Goal: Contribute content: Contribute content

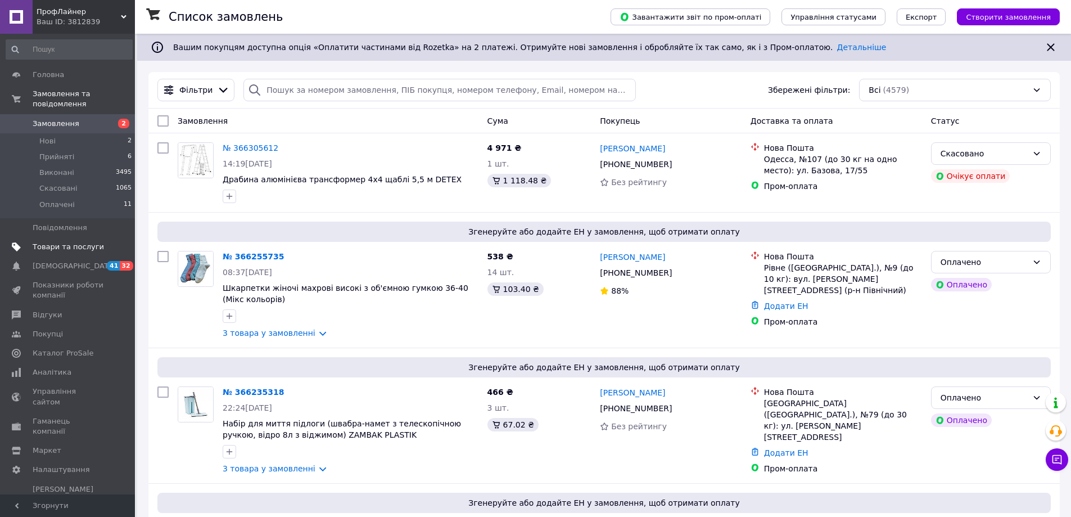
click at [67, 242] on span "Товари та послуги" at bounding box center [68, 247] width 71 height 10
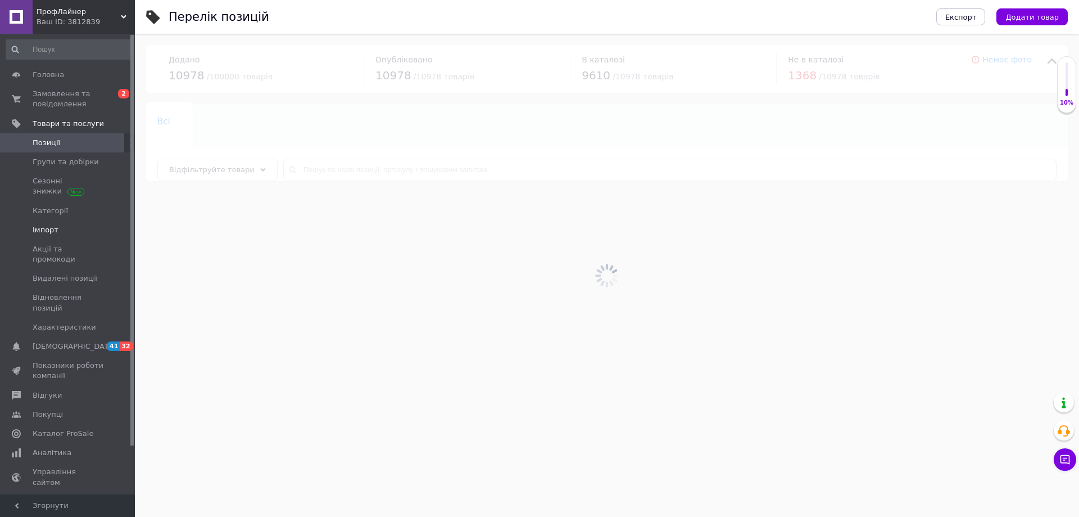
click at [51, 232] on span "Імпорт" at bounding box center [46, 230] width 26 height 10
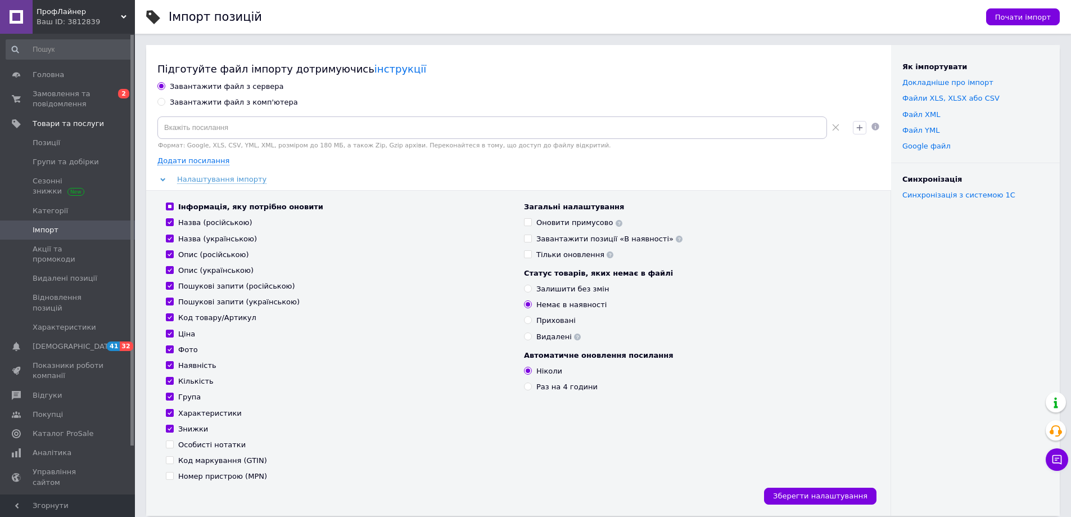
click at [238, 104] on div "Завантажити файл з комп'ютера" at bounding box center [234, 102] width 128 height 10
click at [165, 104] on input "Завантажити файл з комп'ютера" at bounding box center [160, 101] width 7 height 7
radio input "true"
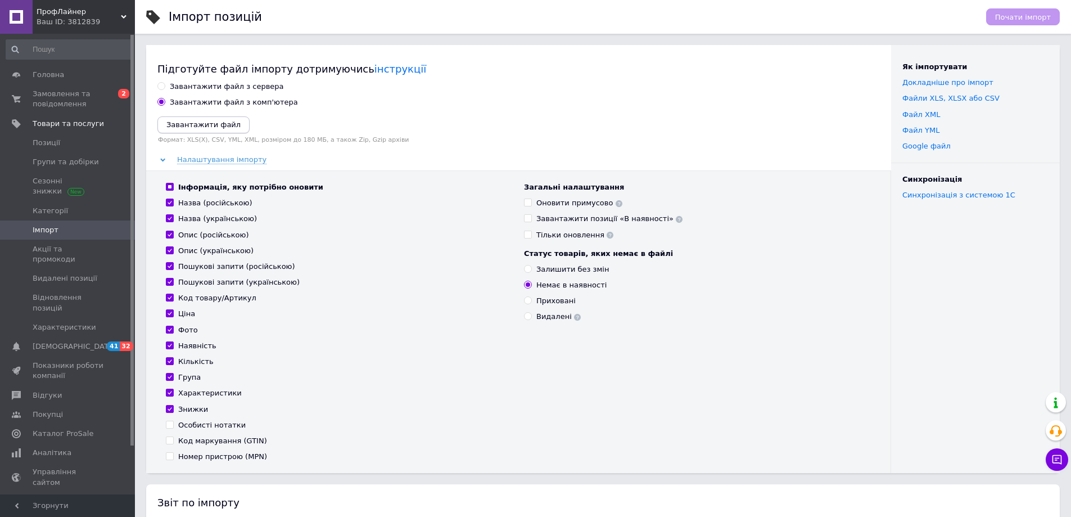
click at [217, 127] on icon "Завантажити файл" at bounding box center [203, 124] width 74 height 8
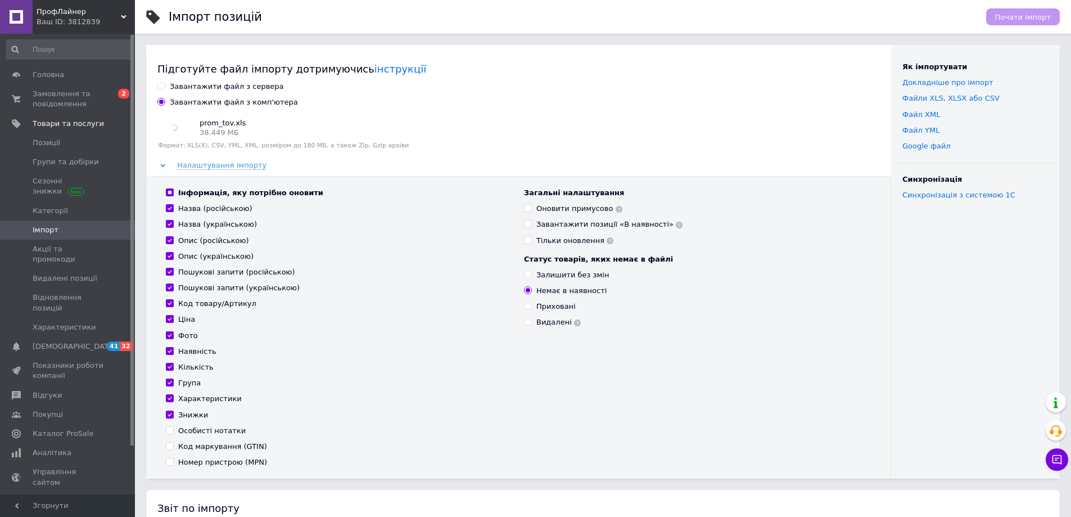
click at [528, 322] on input "Видалені" at bounding box center [527, 321] width 7 height 7
radio input "true"
click at [1016, 16] on span "Почати імпорт" at bounding box center [1023, 17] width 56 height 8
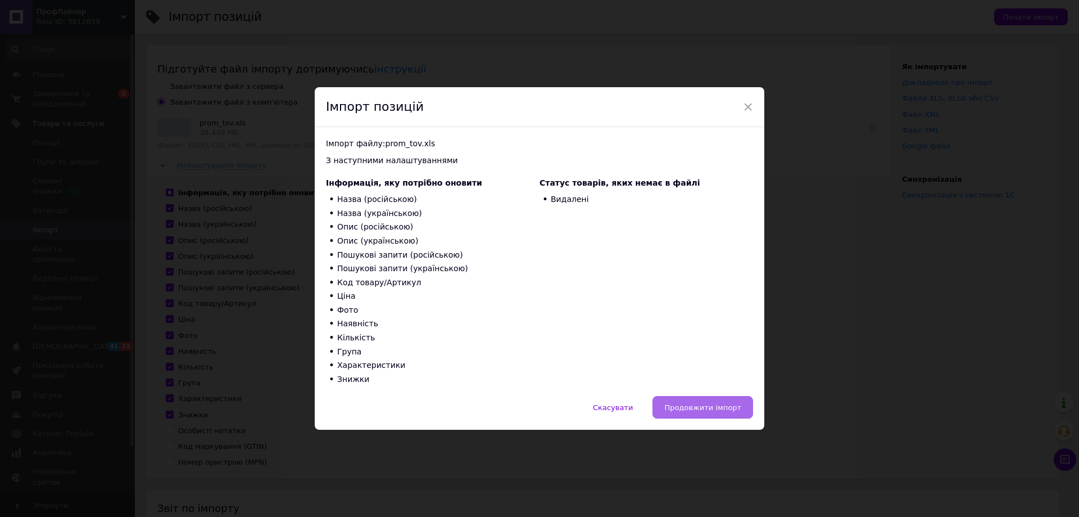
click at [715, 408] on span "Продовжити імпорт" at bounding box center [703, 407] width 77 height 8
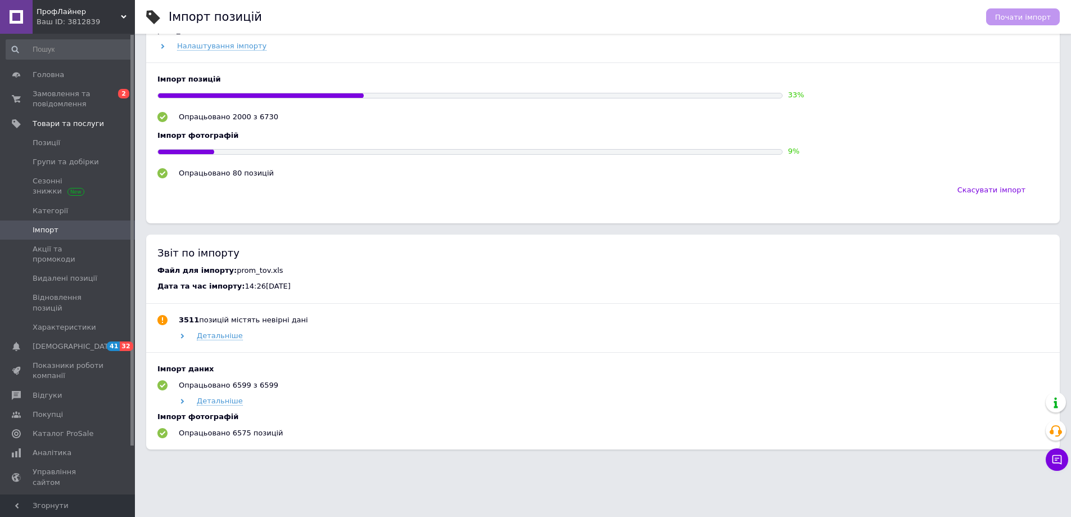
scroll to position [341, 0]
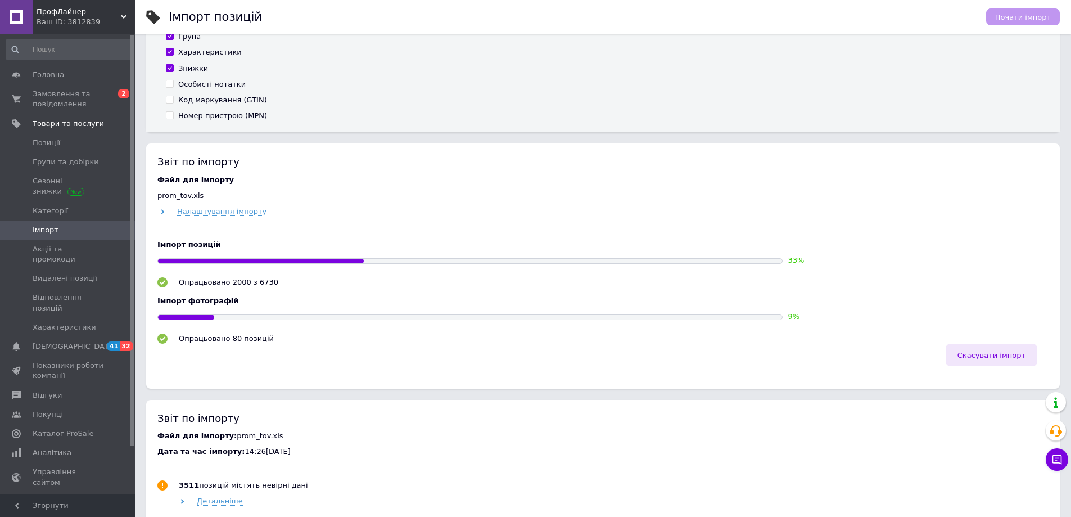
click at [987, 352] on span "Скасувати імпорт" at bounding box center [991, 355] width 68 height 8
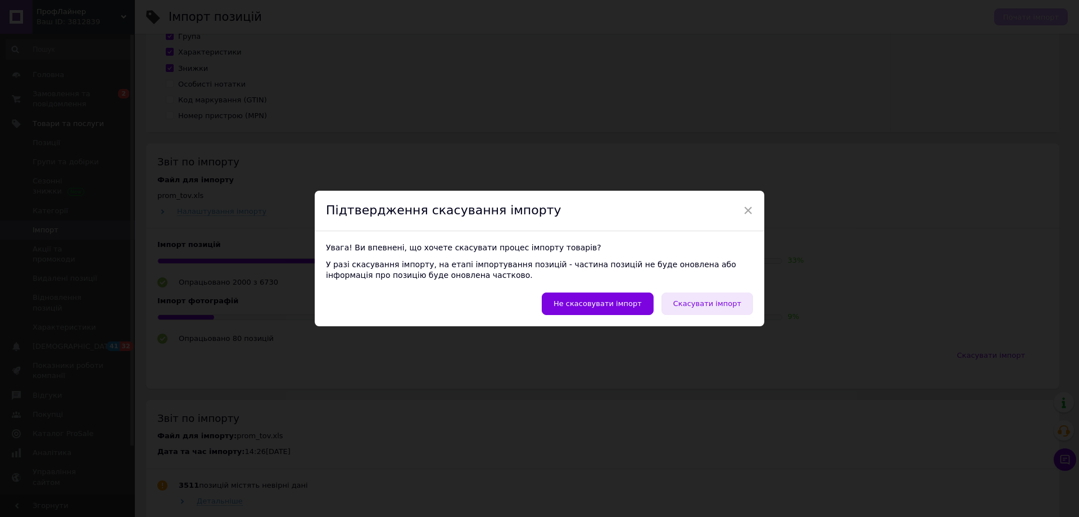
click at [717, 303] on span "Скасувати імпорт" at bounding box center [708, 303] width 68 height 8
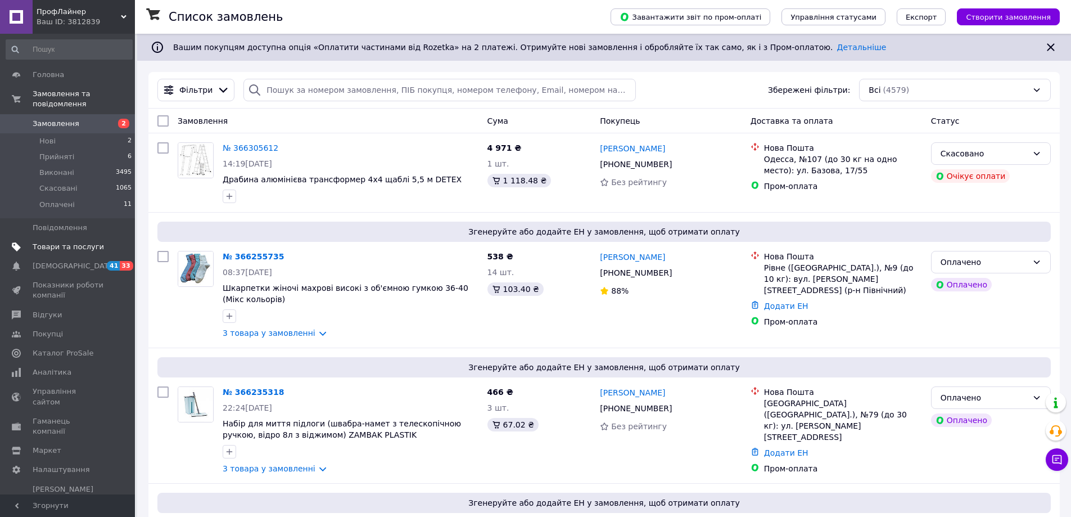
click at [63, 237] on link "Товари та послуги" at bounding box center [69, 246] width 138 height 19
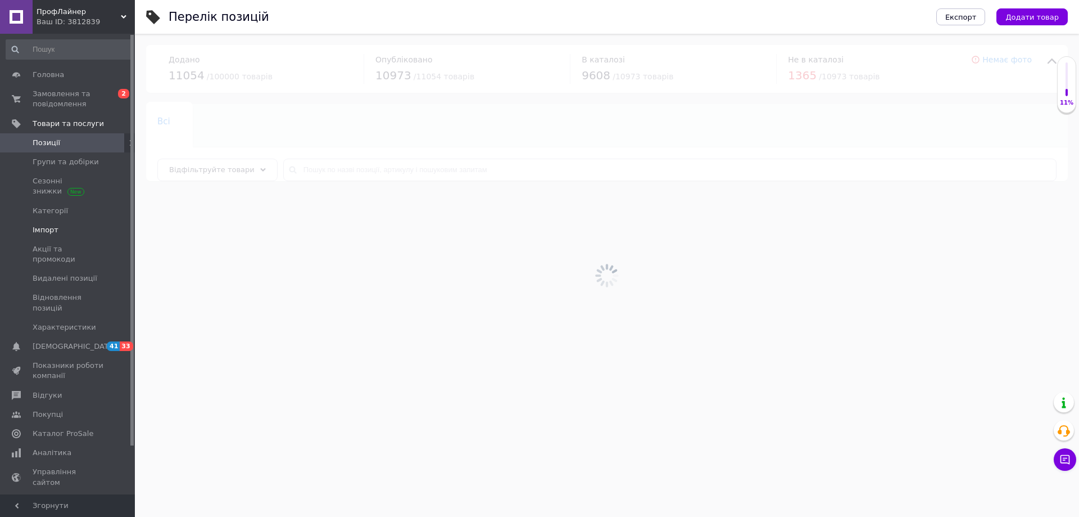
click at [55, 228] on span "Імпорт" at bounding box center [46, 230] width 26 height 10
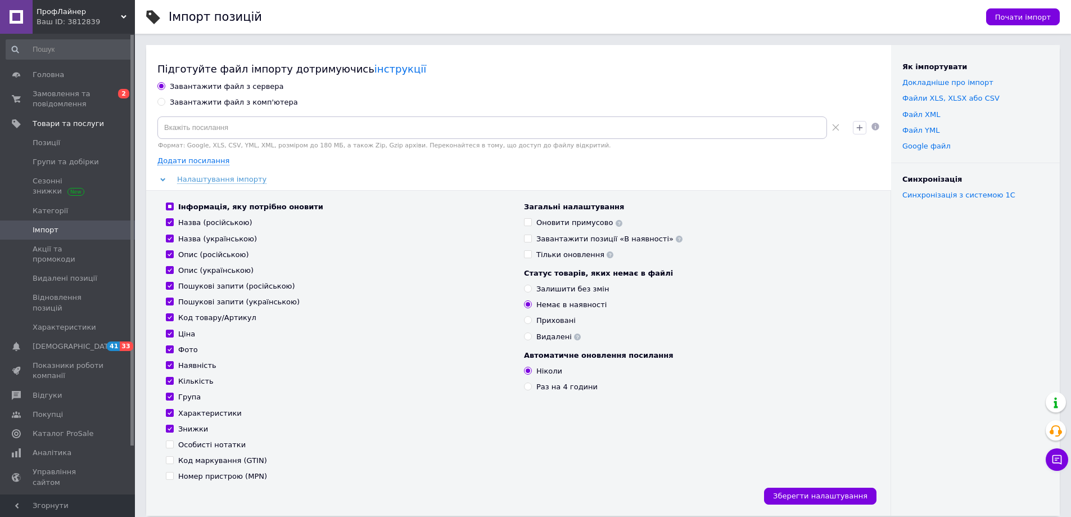
click at [210, 105] on div "Завантажити файл з комп'ютера" at bounding box center [234, 102] width 128 height 10
click at [165, 105] on input "Завантажити файл з комп'ютера" at bounding box center [160, 101] width 7 height 7
radio input "true"
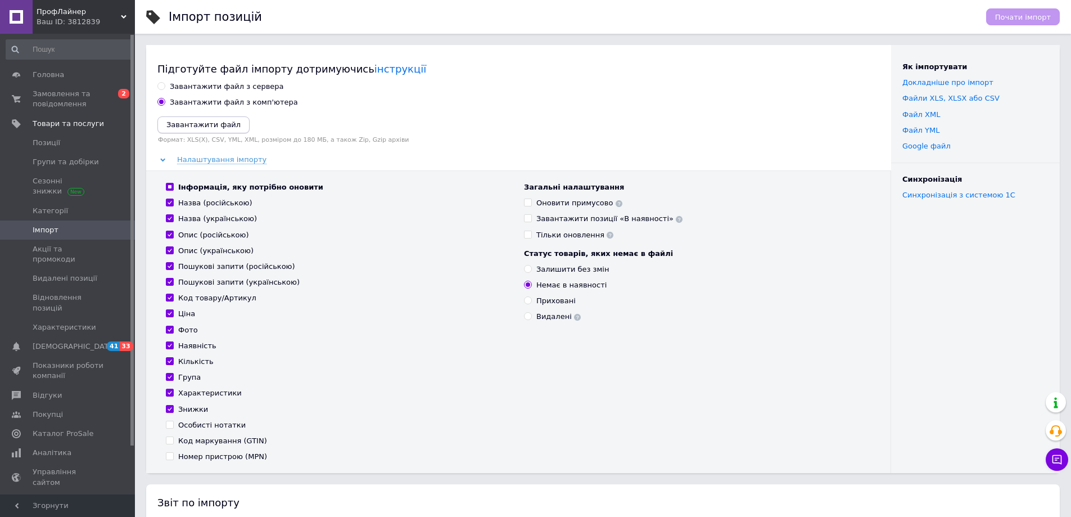
click at [216, 121] on icon "Завантажити файл" at bounding box center [203, 124] width 74 height 8
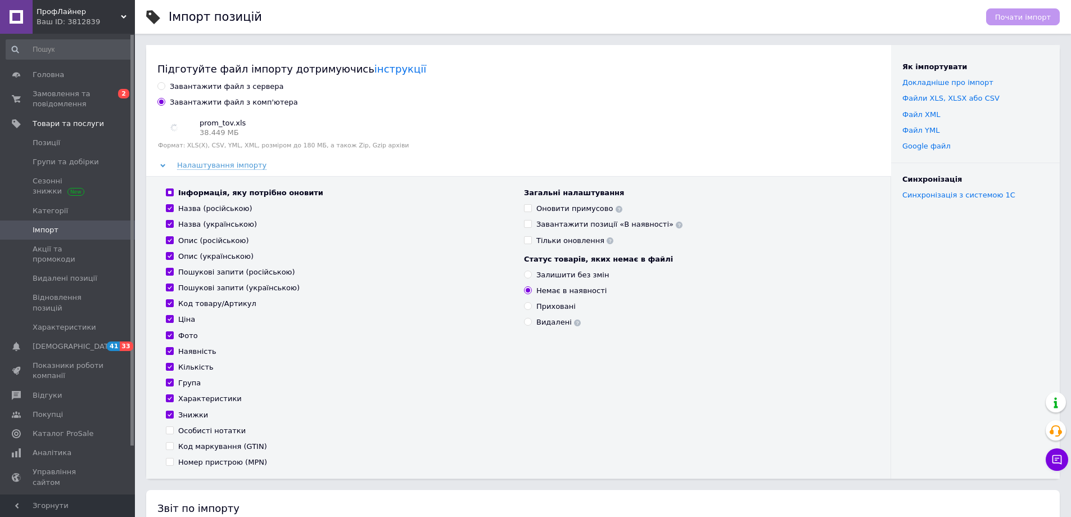
click at [535, 322] on label "Видалені" at bounding box center [552, 322] width 57 height 10
click at [531, 322] on input "Видалені" at bounding box center [527, 321] width 7 height 7
radio input "true"
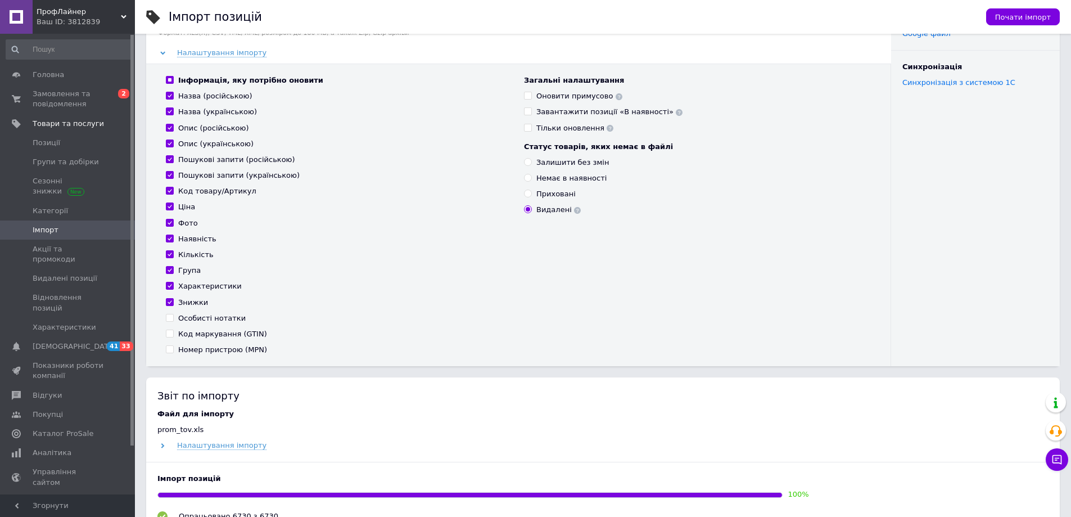
scroll to position [169, 0]
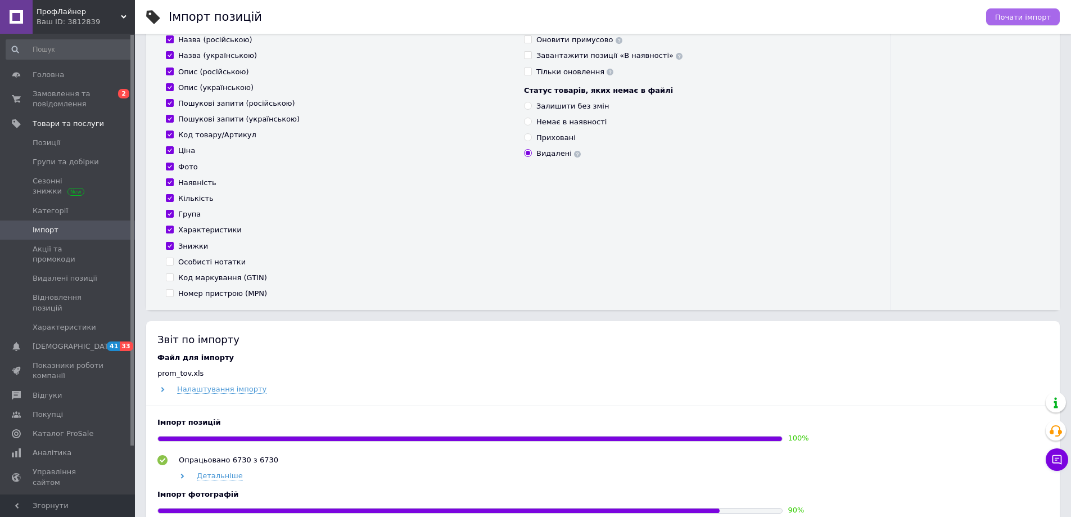
click at [1016, 21] on span "Почати імпорт" at bounding box center [1023, 17] width 56 height 8
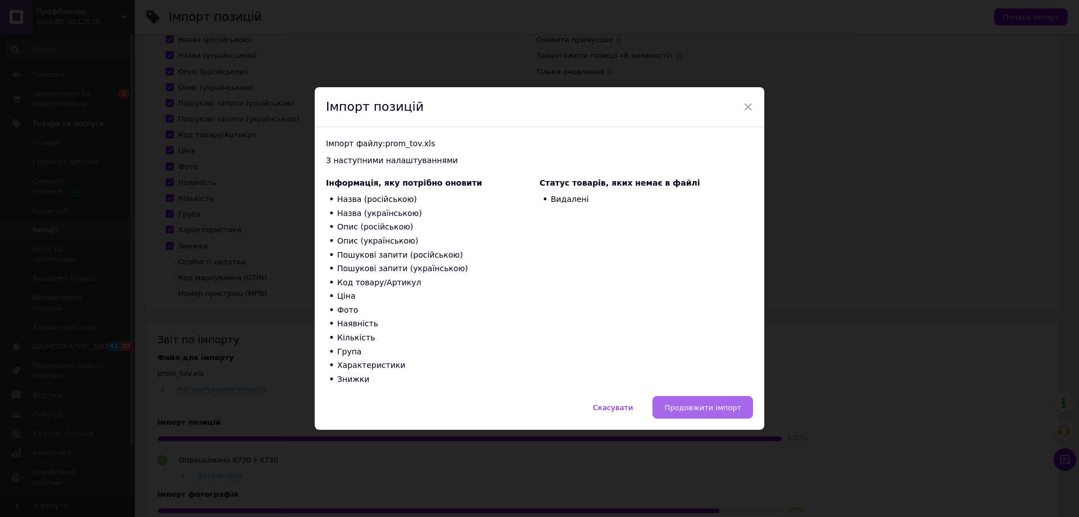
click at [732, 406] on span "Продовжити імпорт" at bounding box center [703, 407] width 77 height 8
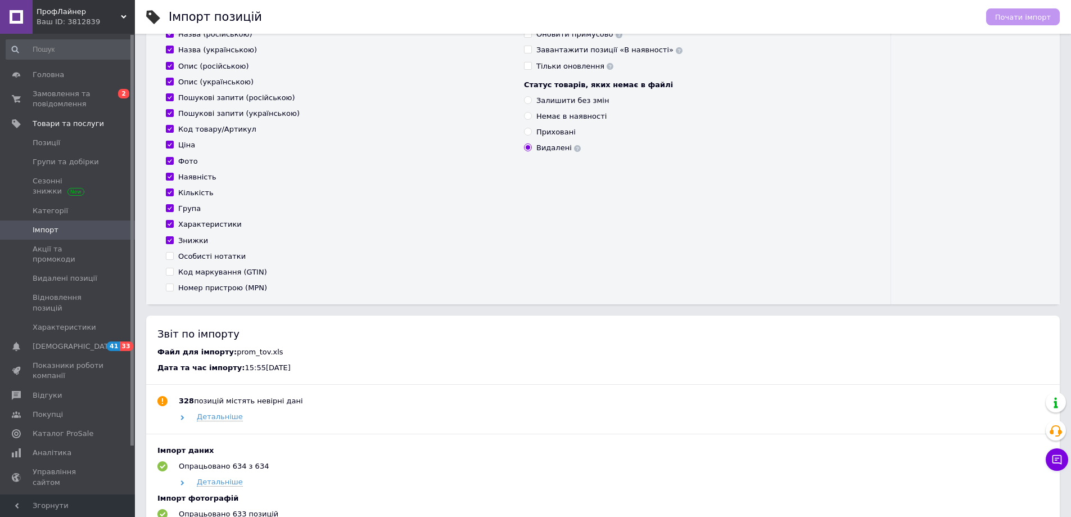
scroll to position [112, 0]
